Goal: Find specific page/section

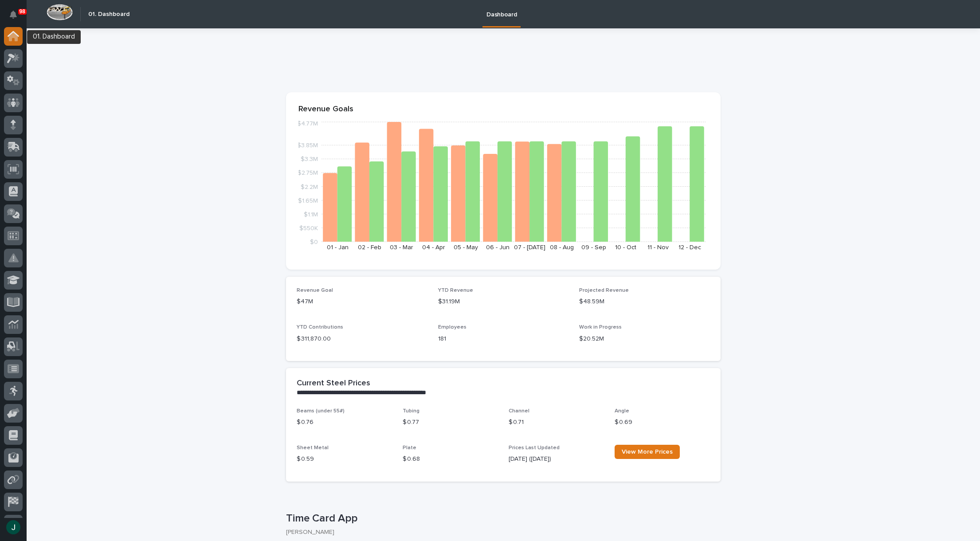
click at [15, 42] on div at bounding box center [13, 36] width 19 height 19
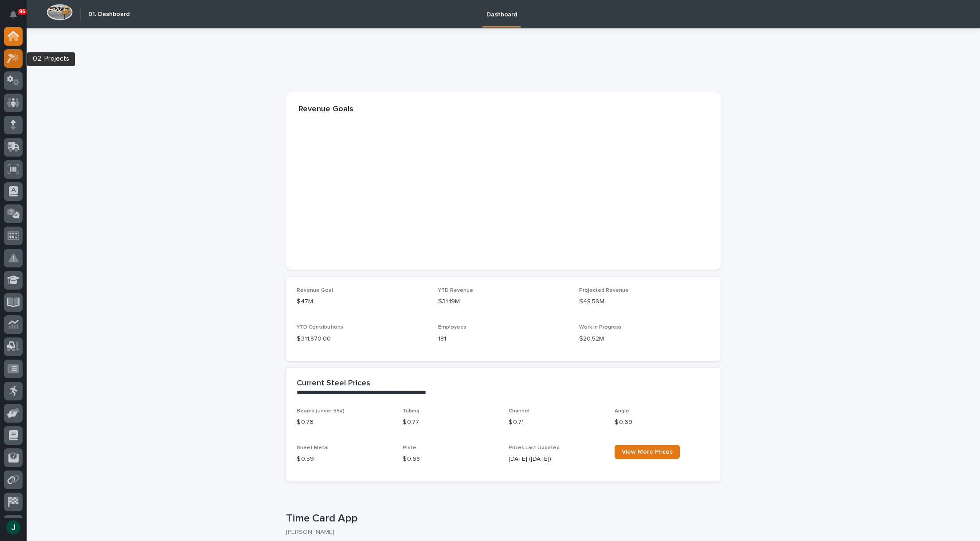
click at [14, 59] on icon at bounding box center [16, 57] width 8 height 9
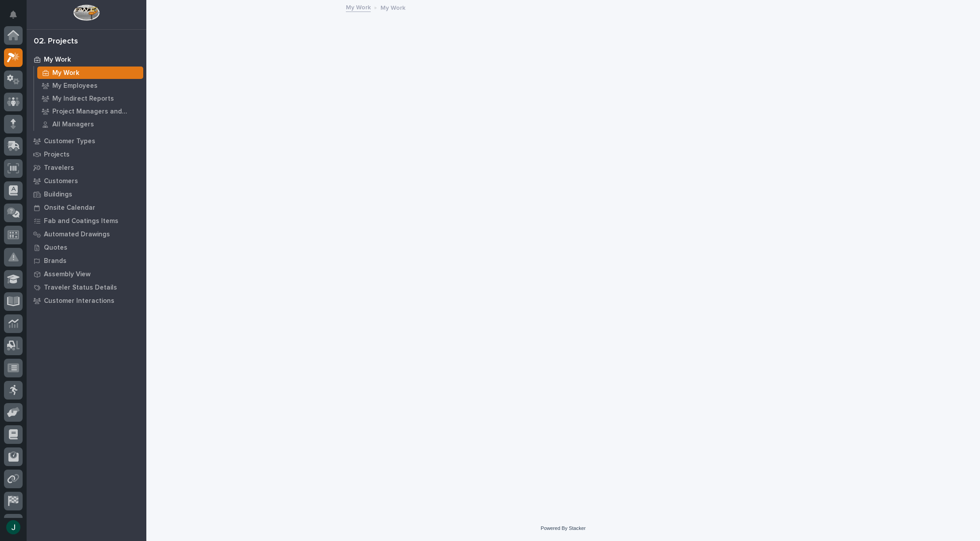
scroll to position [22, 0]
